Goal: Information Seeking & Learning: Learn about a topic

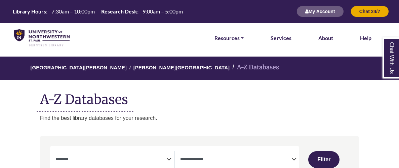
select select "Database Subject Filter"
select select "Database Types Filter"
click at [134, 67] on link "[PERSON_NAME][GEOGRAPHIC_DATA]" at bounding box center [182, 67] width 96 height 7
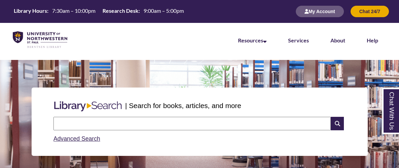
click at [150, 121] on input "text" at bounding box center [192, 123] width 278 height 13
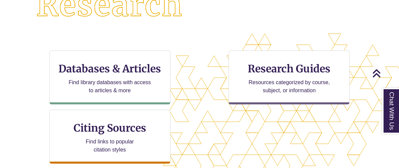
scroll to position [207, 0]
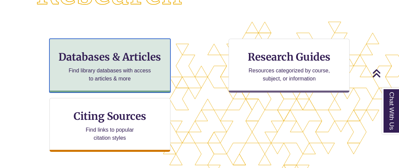
click at [161, 51] on h3 "Databases & Articles" at bounding box center [110, 56] width 110 height 13
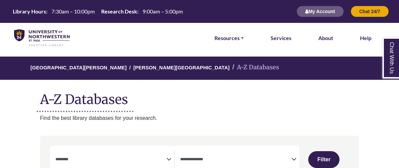
select select "Database Subject Filter"
select select "Database Types Filter"
select select "Database Subject Filter"
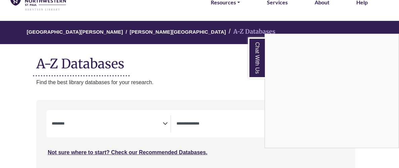
scroll to position [35, 4]
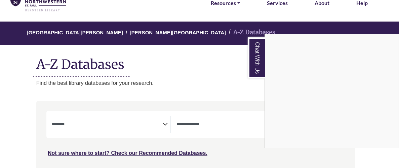
click at [237, 124] on div "Chat With Us" at bounding box center [199, 84] width 399 height 168
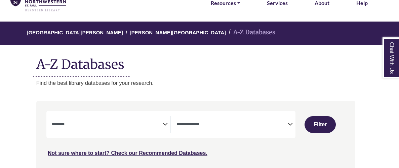
click at [289, 122] on icon "Search filters" at bounding box center [290, 123] width 5 height 10
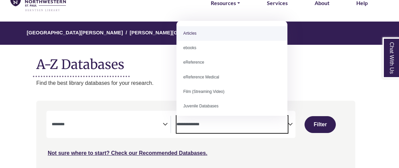
scroll to position [3, 0]
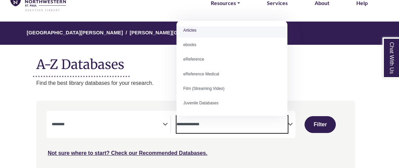
select select "*****"
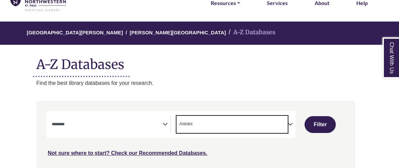
click at [163, 136] on div "**********" at bounding box center [170, 124] width 249 height 27
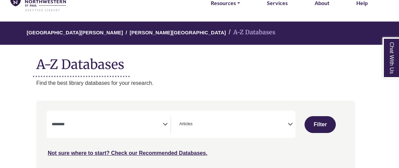
click at [168, 125] on icon "Search filters" at bounding box center [165, 123] width 5 height 10
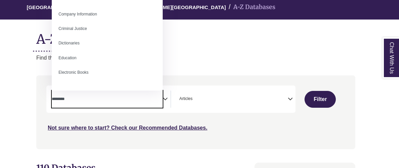
scroll to position [0, 0]
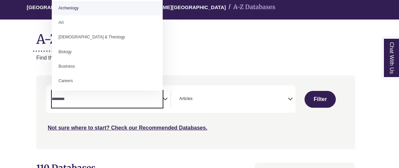
click at [157, 100] on textarea "Search" at bounding box center [107, 99] width 111 height 5
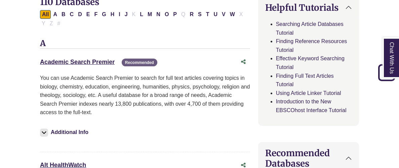
scroll to position [239, 0]
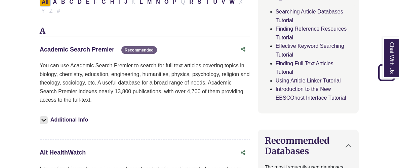
click at [84, 51] on link "Academic Search Premier This link opens in a new window" at bounding box center [77, 49] width 75 height 7
